Goal: Task Accomplishment & Management: Use online tool/utility

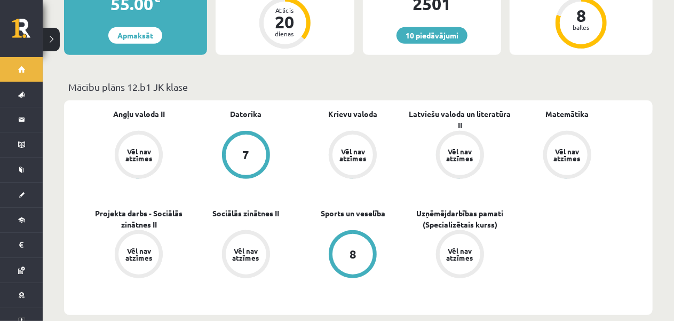
scroll to position [160, 0]
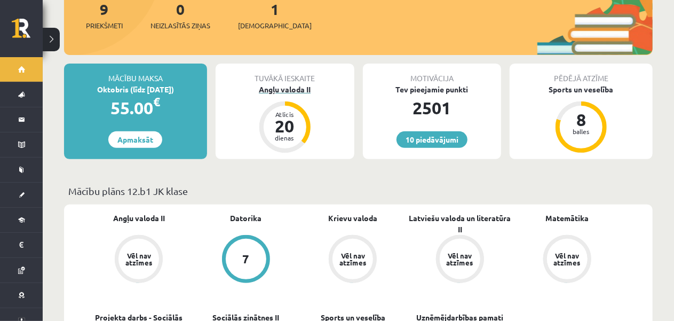
click at [308, 84] on div "Angļu valoda II" at bounding box center [285, 89] width 139 height 11
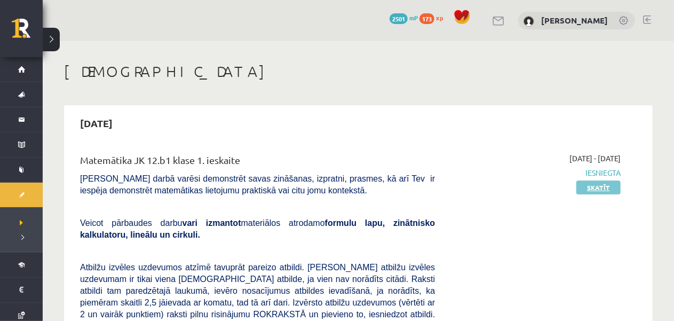
click at [586, 185] on link "Skatīt" at bounding box center [598, 187] width 44 height 14
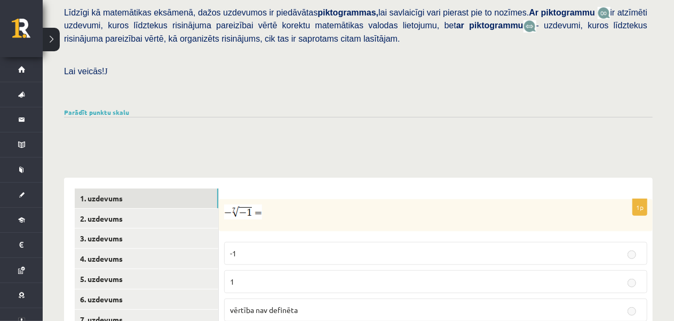
scroll to position [373, 0]
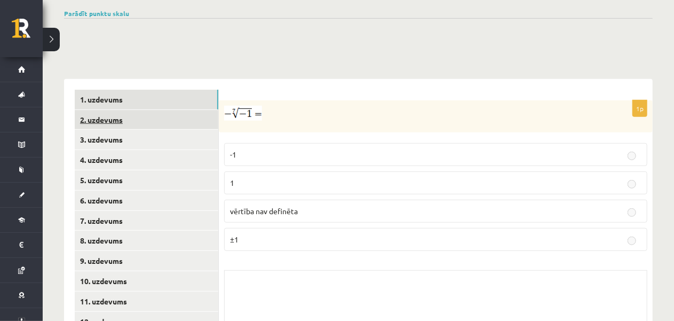
click at [211, 110] on link "2. uzdevums" at bounding box center [147, 120] width 144 height 20
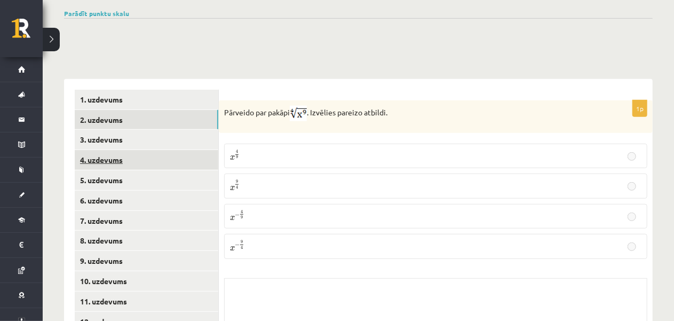
click at [189, 150] on link "4. uzdevums" at bounding box center [147, 160] width 144 height 20
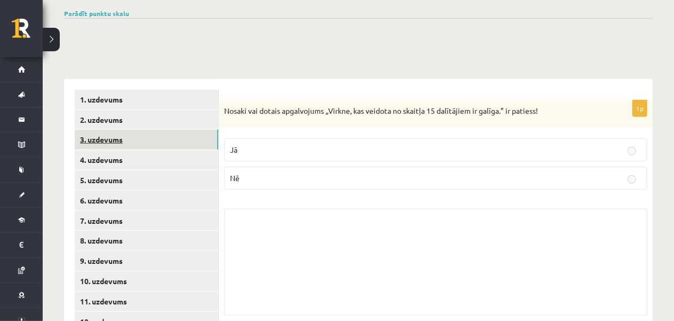
click at [190, 132] on link "3. uzdevums" at bounding box center [147, 140] width 144 height 20
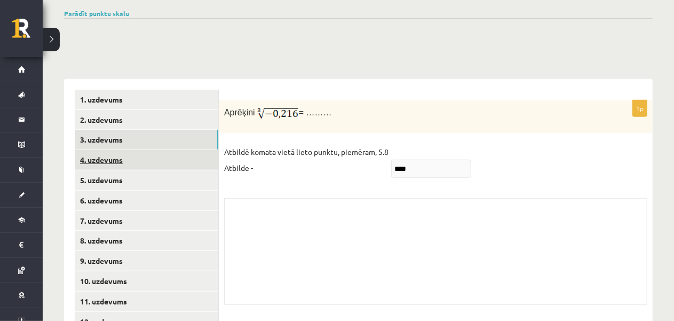
click at [186, 155] on link "4. uzdevums" at bounding box center [147, 160] width 144 height 20
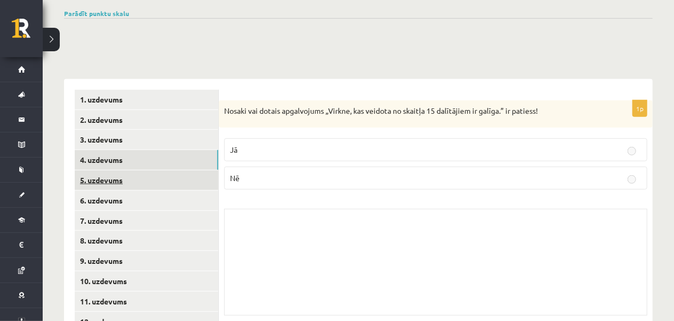
click at [173, 170] on link "5. uzdevums" at bounding box center [147, 180] width 144 height 20
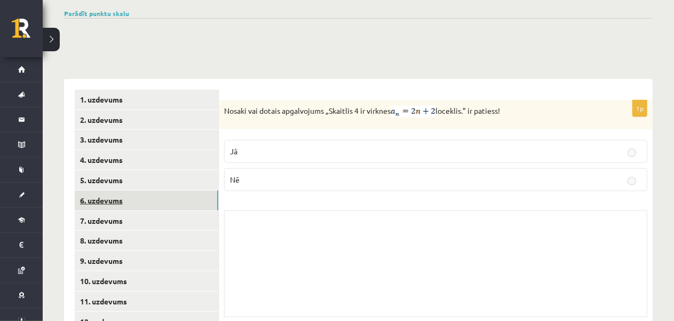
click at [156, 194] on link "6. uzdevums" at bounding box center [147, 200] width 144 height 20
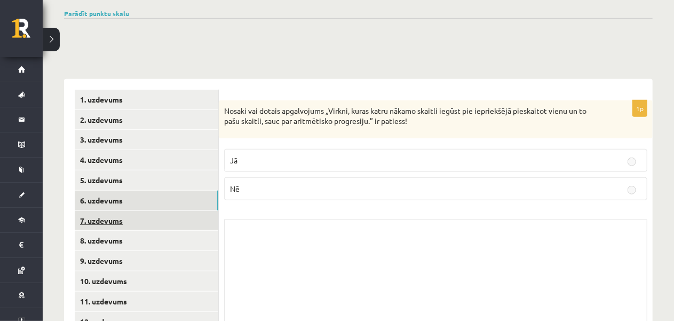
click at [155, 211] on link "7. uzdevums" at bounding box center [147, 221] width 144 height 20
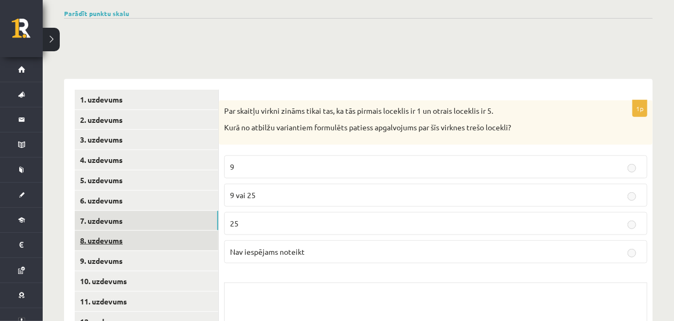
click at [159, 230] on link "8. uzdevums" at bounding box center [147, 240] width 144 height 20
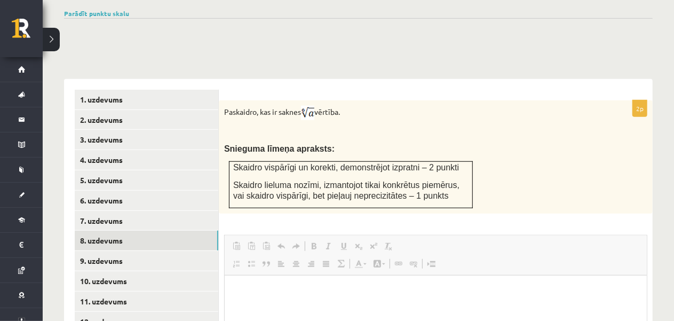
scroll to position [427, 0]
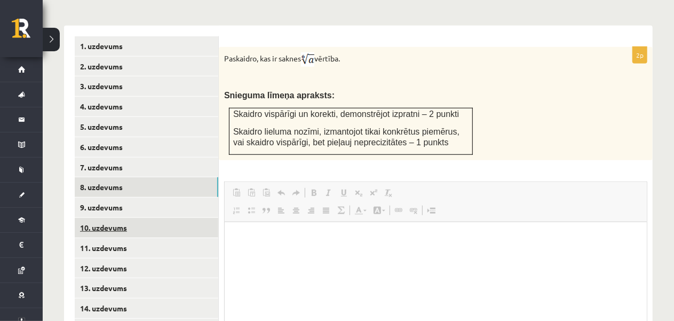
click at [145, 218] on link "10. uzdevums" at bounding box center [147, 228] width 144 height 20
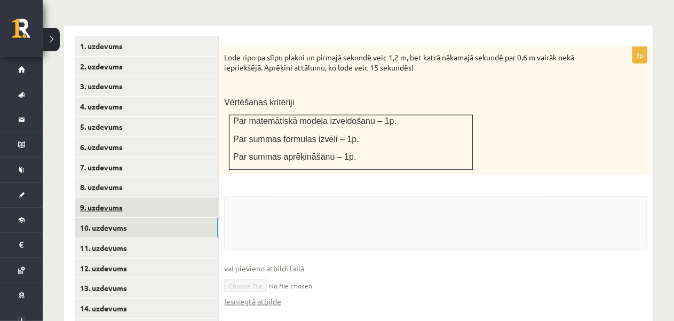
click at [142, 199] on link "9. uzdevums" at bounding box center [147, 207] width 144 height 20
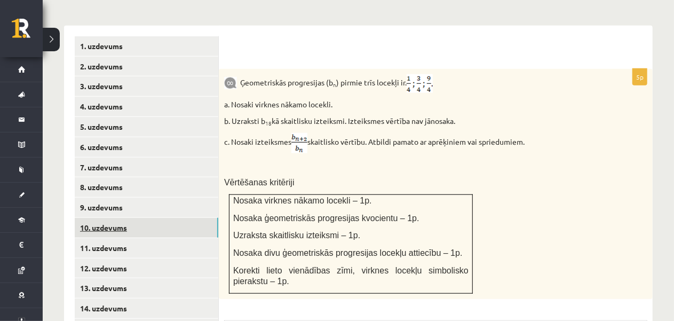
click at [122, 218] on link "10. uzdevums" at bounding box center [147, 228] width 144 height 20
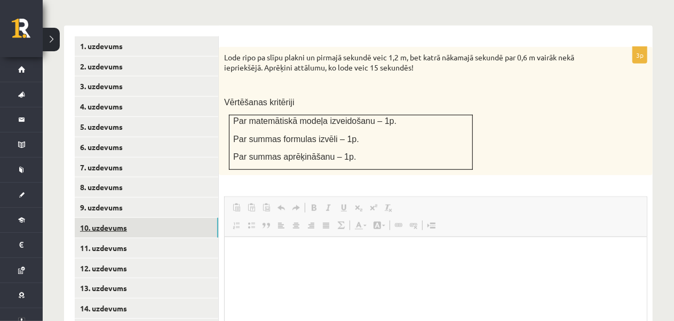
scroll to position [0, 0]
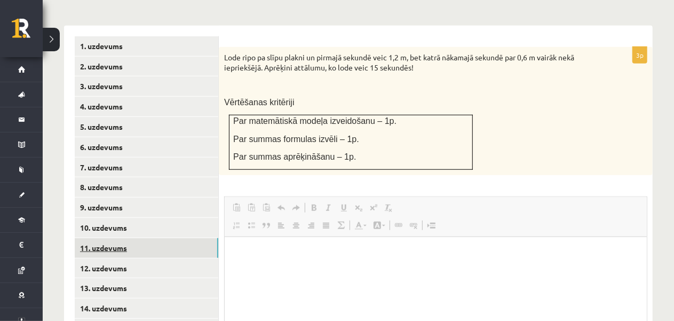
click at [115, 241] on link "11. uzdevums" at bounding box center [147, 248] width 144 height 20
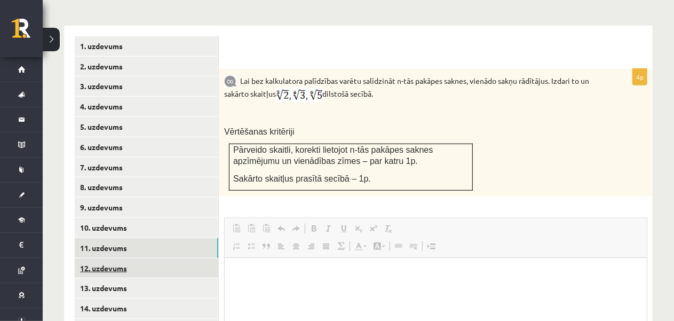
click at [107, 258] on link "12. uzdevums" at bounding box center [147, 268] width 144 height 20
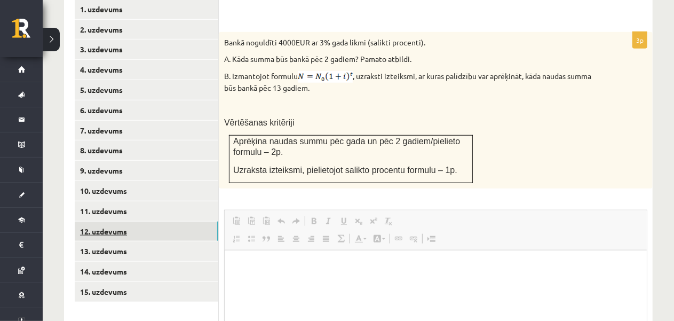
scroll to position [480, 0]
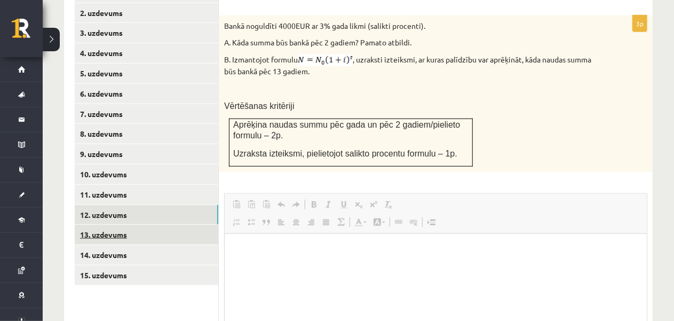
click at [122, 227] on link "13. uzdevums" at bounding box center [147, 235] width 144 height 20
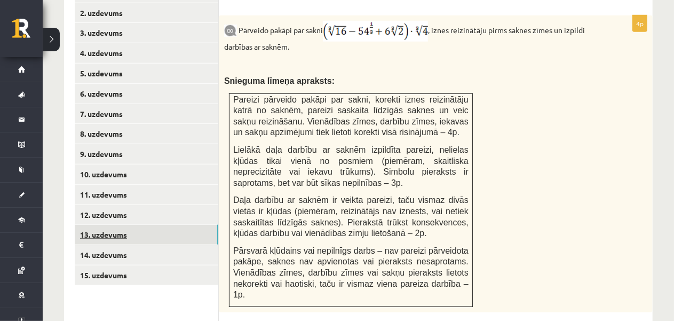
scroll to position [0, 0]
click at [108, 248] on link "14. uzdevums" at bounding box center [147, 255] width 144 height 20
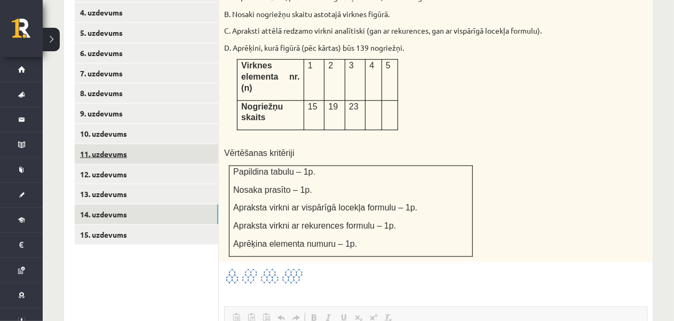
scroll to position [533, 0]
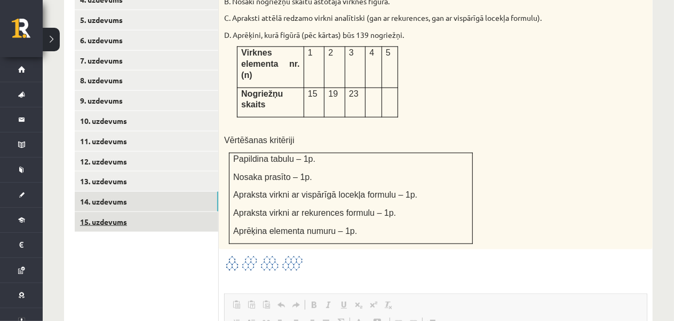
click at [132, 212] on link "15. uzdevums" at bounding box center [147, 222] width 144 height 20
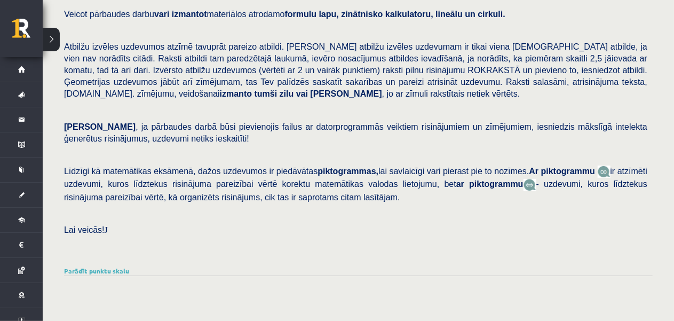
scroll to position [0, 0]
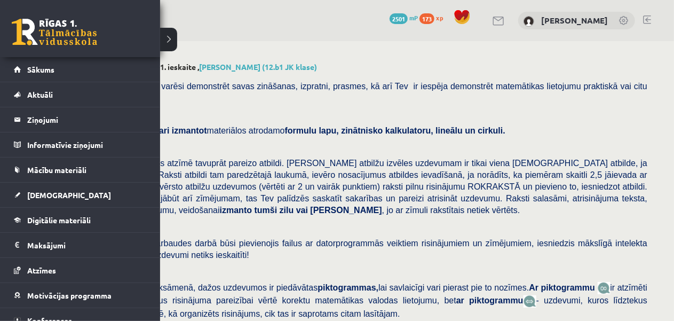
click at [42, 27] on link at bounding box center [54, 32] width 85 height 27
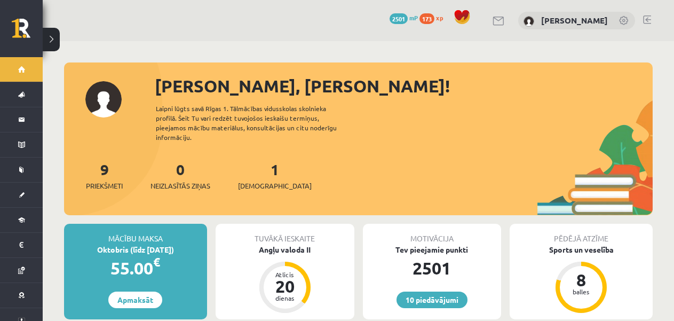
scroll to position [107, 0]
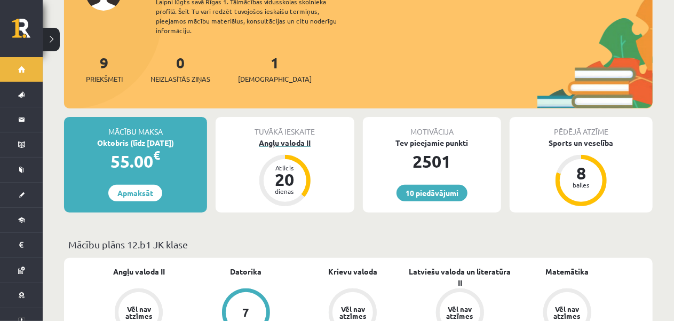
click at [294, 137] on div "Angļu valoda II" at bounding box center [285, 142] width 139 height 11
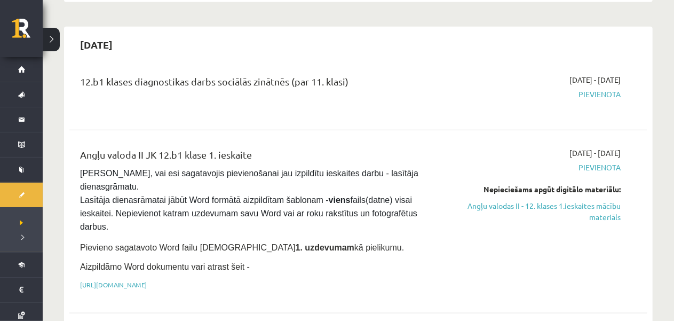
scroll to position [587, 0]
